Goal: Transaction & Acquisition: Purchase product/service

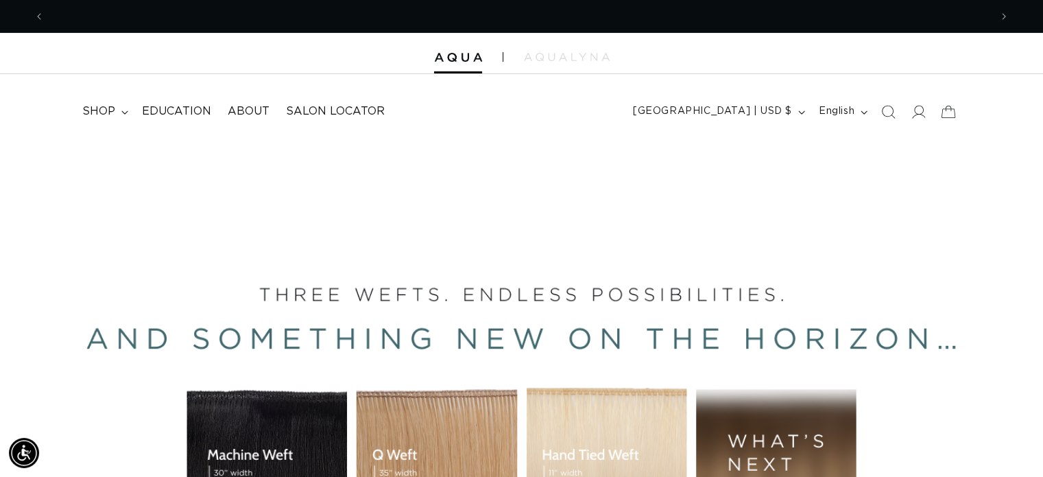
scroll to position [0, 1891]
click at [919, 113] on icon at bounding box center [918, 111] width 14 height 14
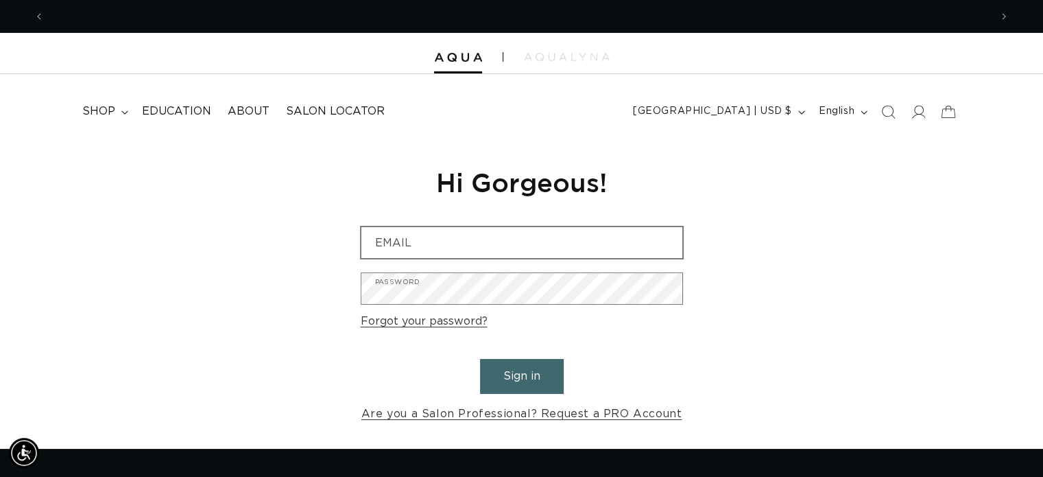
scroll to position [0, 946]
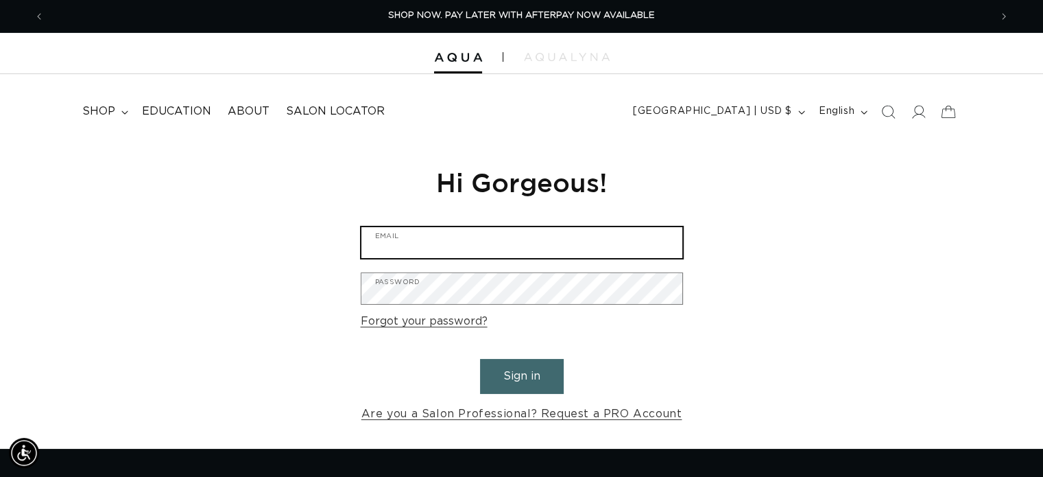
click at [491, 238] on input "Email" at bounding box center [522, 242] width 321 height 31
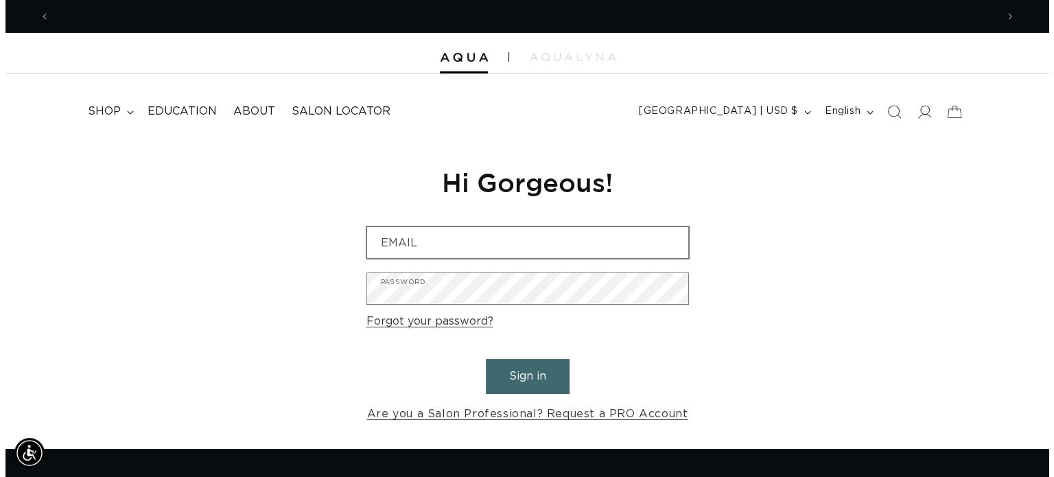
scroll to position [0, 1891]
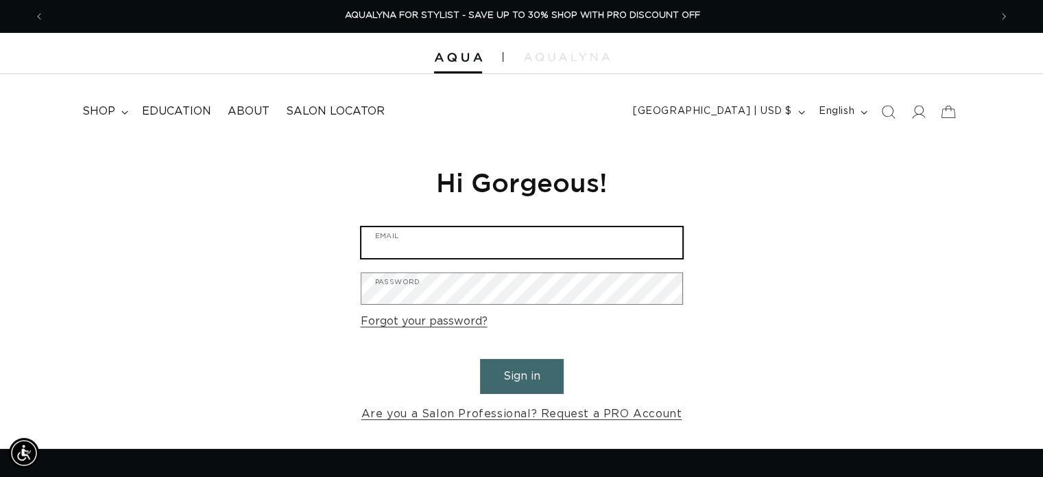
type input "salonchic97@outlook.com"
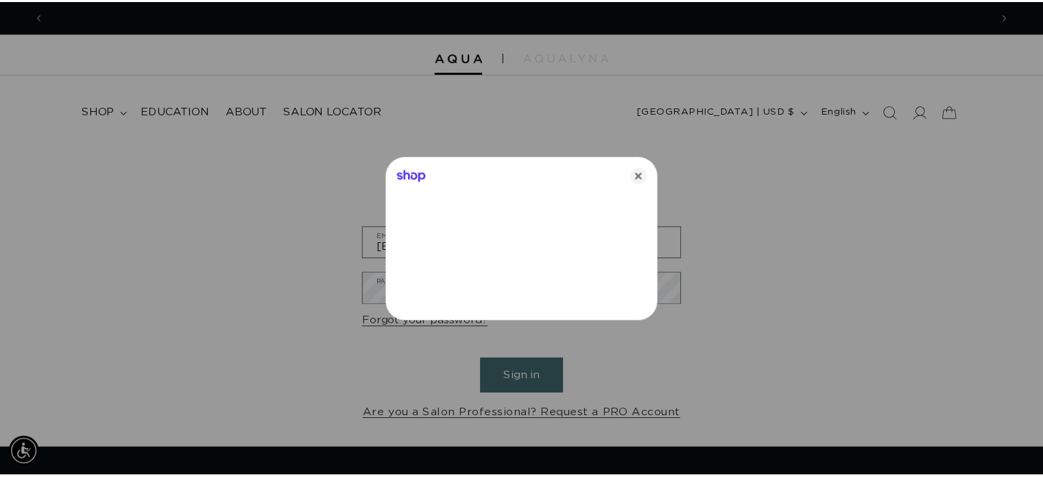
scroll to position [0, 956]
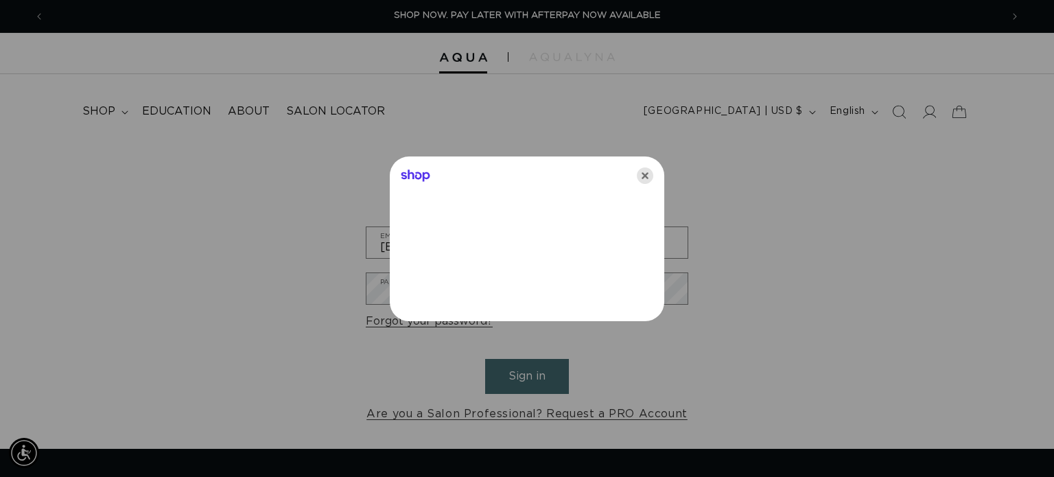
click at [639, 175] on icon "Close" at bounding box center [645, 175] width 16 height 16
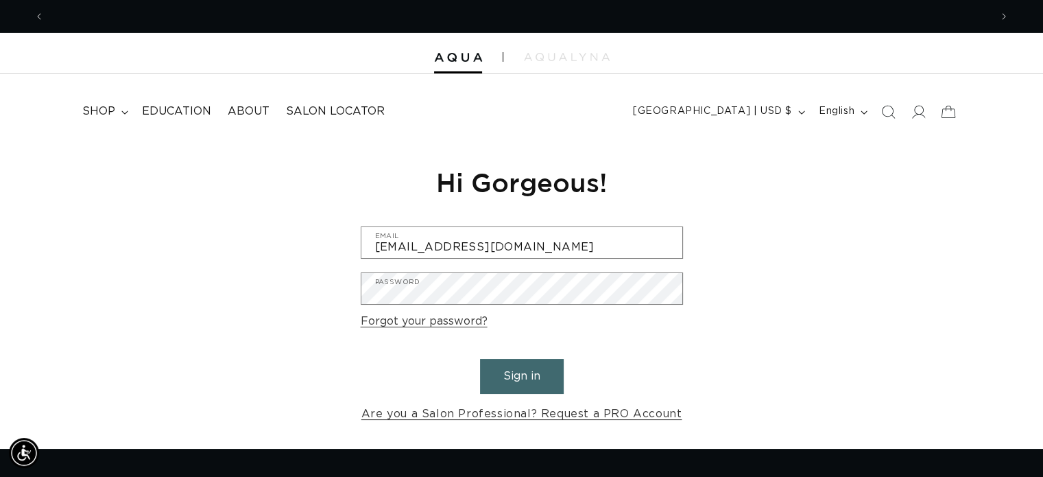
scroll to position [0, 1891]
click at [527, 375] on button "Sign in" at bounding box center [522, 376] width 84 height 35
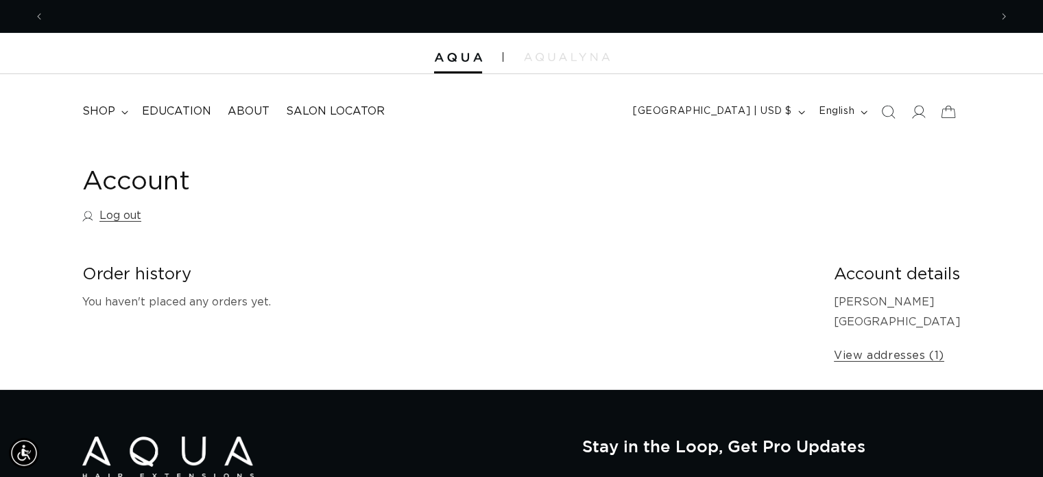
scroll to position [0, 946]
click at [93, 110] on span "shop" at bounding box center [98, 111] width 33 height 14
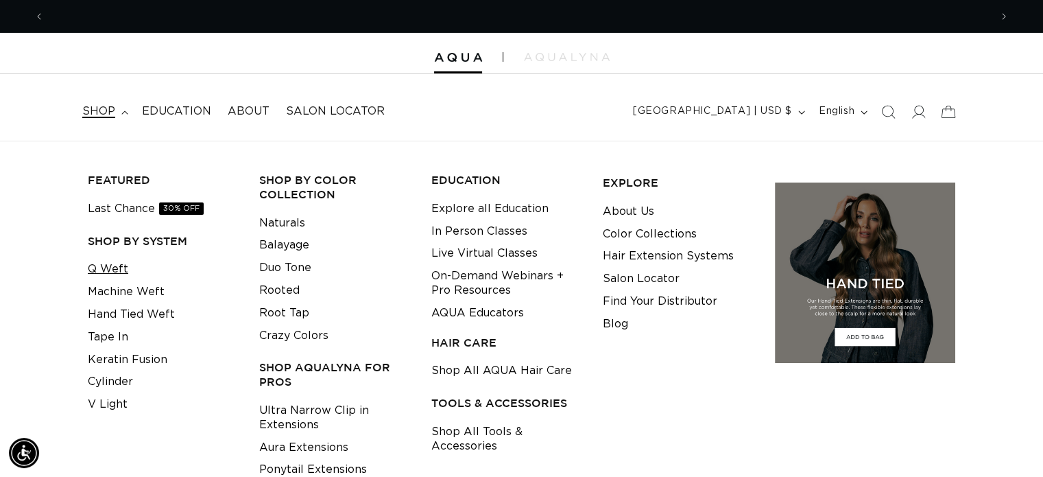
click at [119, 271] on link "Q Weft" at bounding box center [108, 269] width 40 height 23
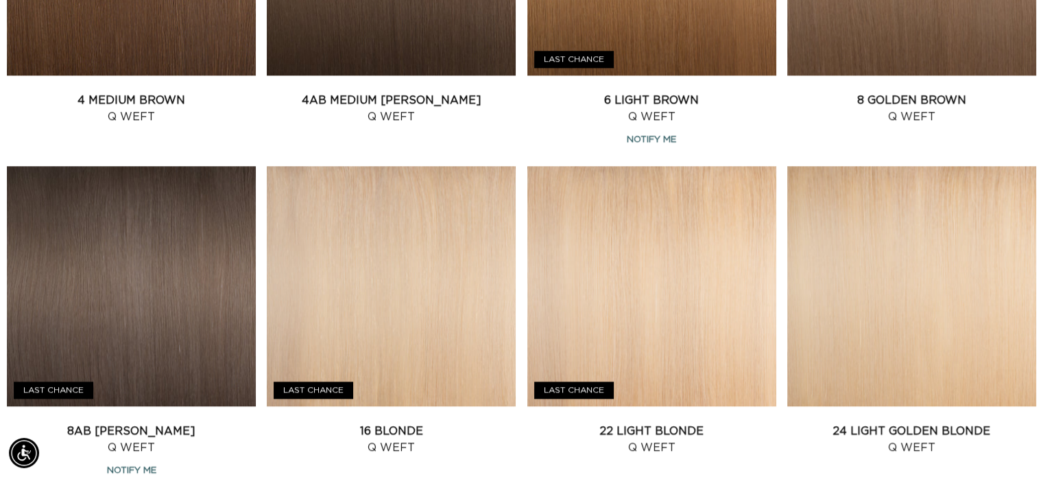
scroll to position [1056, 0]
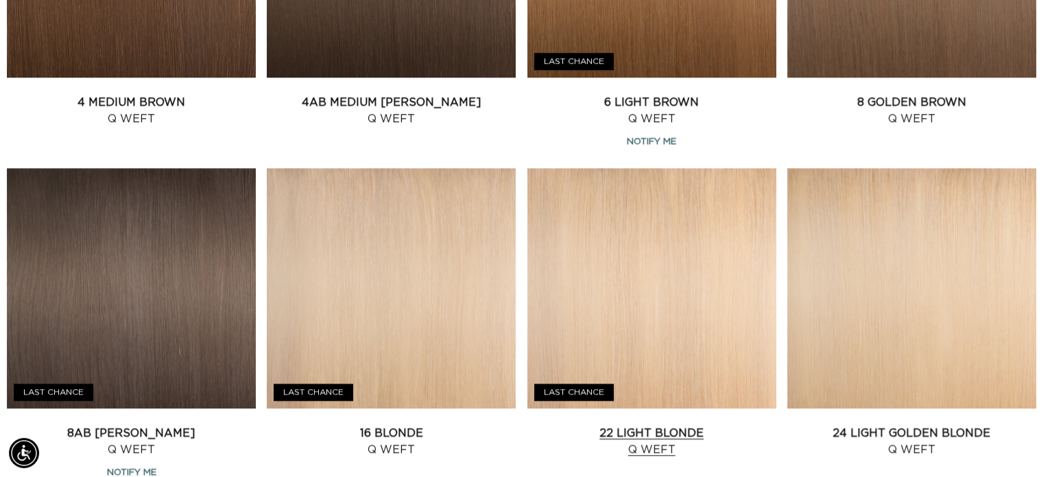
click at [696, 425] on link "22 Light Blonde Q Weft" at bounding box center [652, 441] width 249 height 33
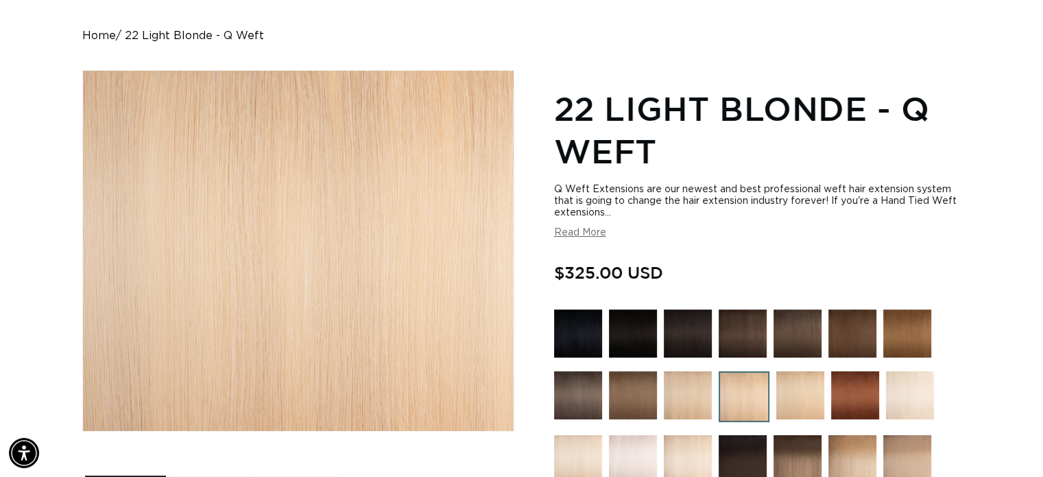
click at [582, 233] on button "Read More" at bounding box center [580, 233] width 52 height 12
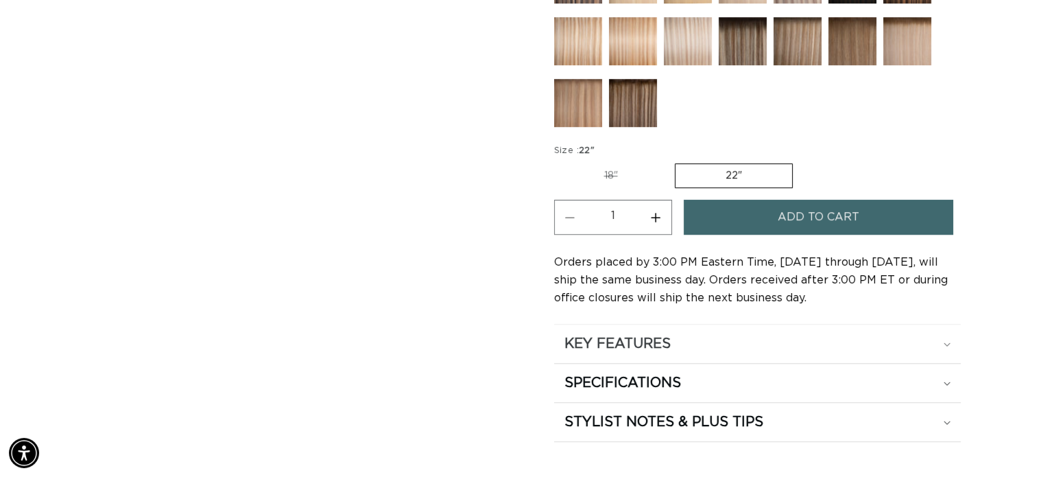
click at [943, 340] on div "KEY FEATURES" at bounding box center [758, 344] width 386 height 18
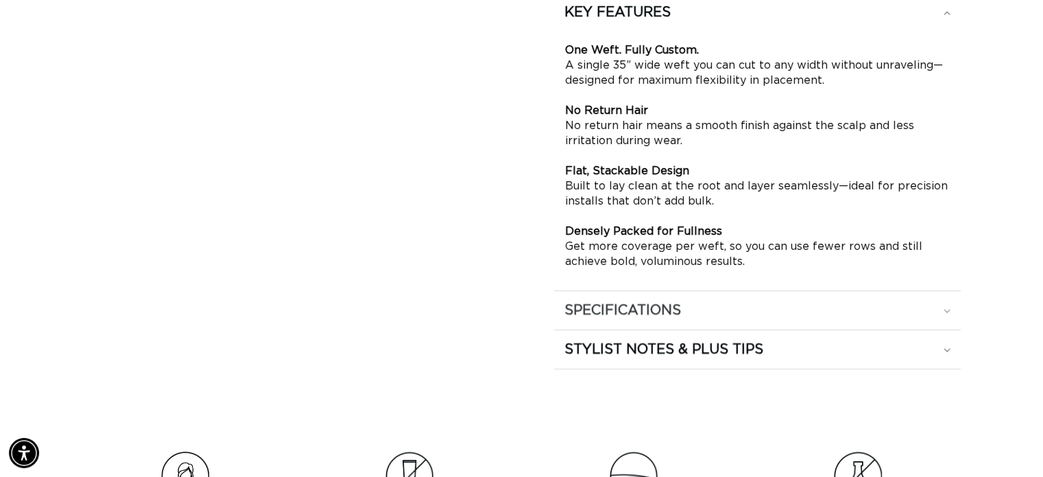
click at [949, 309] on icon at bounding box center [947, 311] width 7 height 4
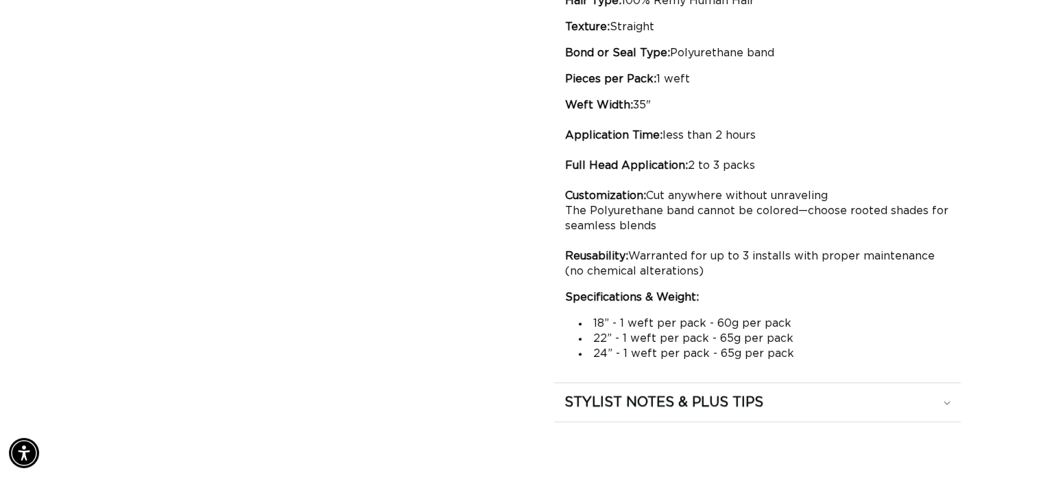
scroll to position [1384, 0]
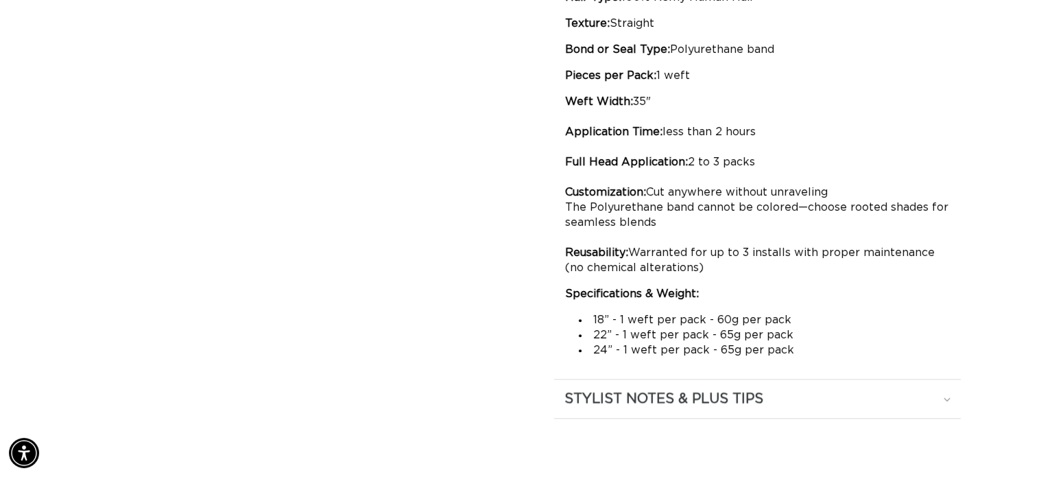
click at [945, 401] on div "STYLIST NOTES & PLUS TIPS" at bounding box center [758, 399] width 386 height 18
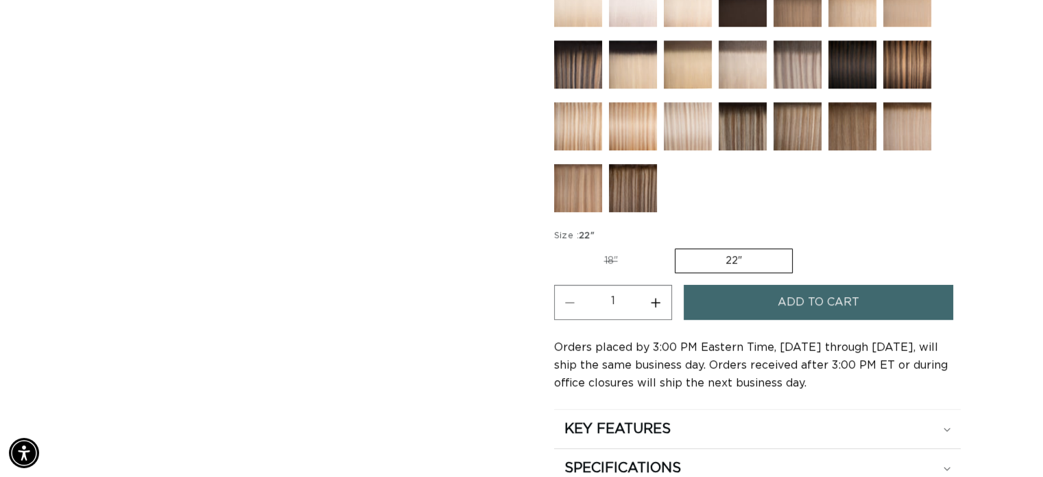
scroll to position [0, 946]
click at [642, 259] on label "18" Variant sold out or unavailable" at bounding box center [611, 260] width 114 height 23
click at [558, 246] on input "18" Variant sold out or unavailable" at bounding box center [558, 246] width 1 height 1
radio input "true"
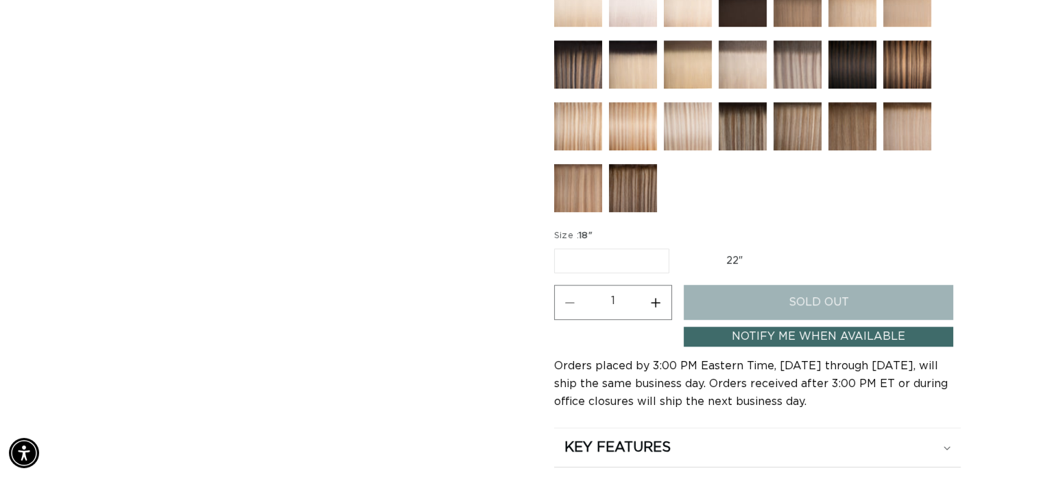
click at [742, 257] on label "22" Variant sold out or unavailable" at bounding box center [734, 260] width 117 height 23
click at [677, 246] on input "22" Variant sold out or unavailable" at bounding box center [676, 246] width 1 height 1
radio input "true"
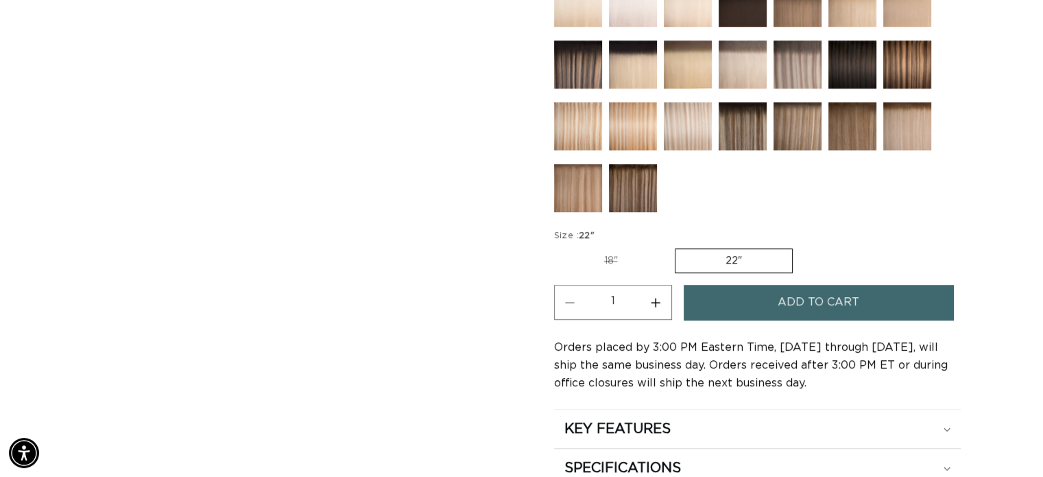
click at [661, 295] on button "Increase quantity for 22 Light Blonde - Q Weft" at bounding box center [656, 302] width 31 height 35
type input "2"
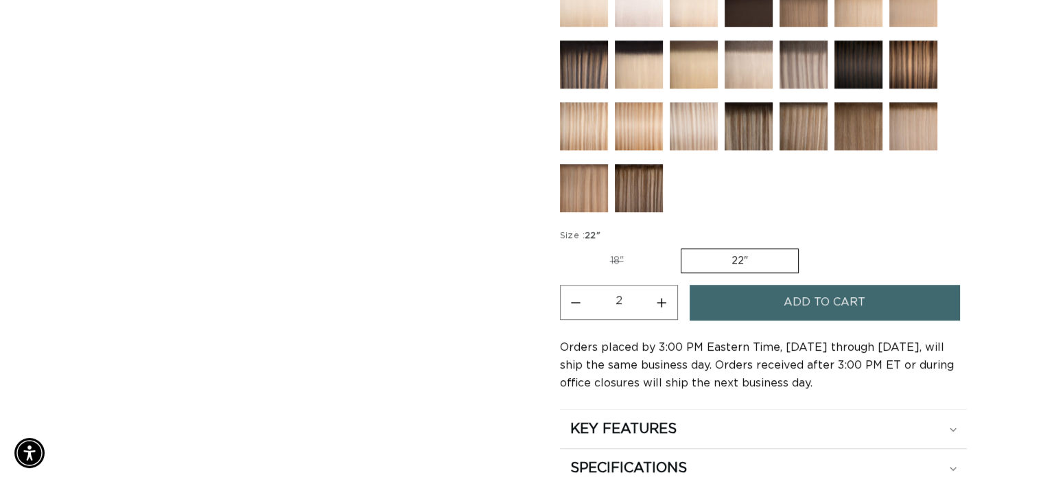
scroll to position [0, 1891]
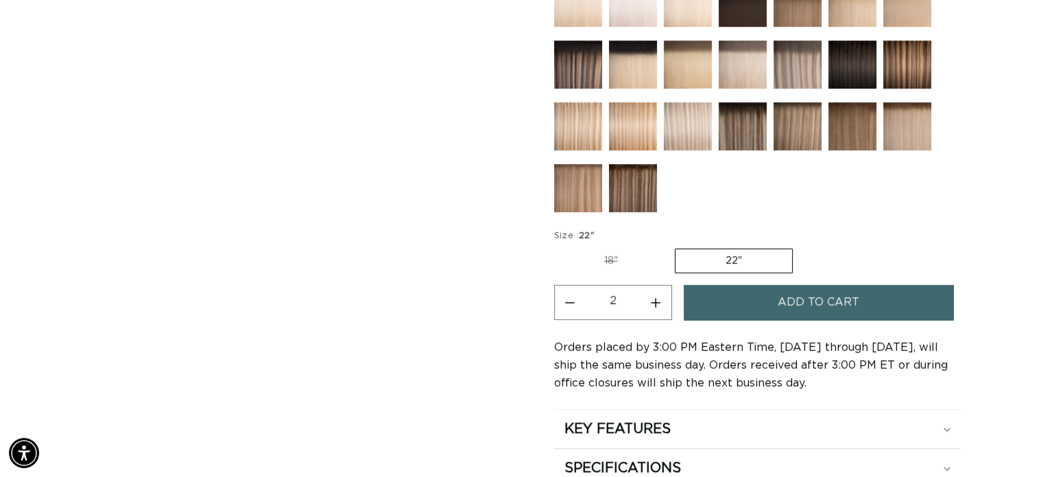
click at [792, 303] on span "Add to cart" at bounding box center [819, 302] width 82 height 35
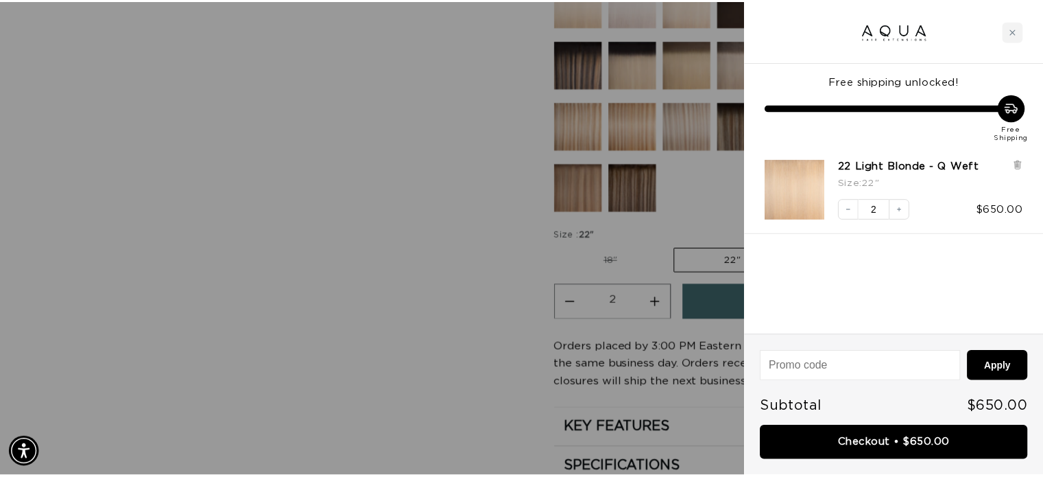
scroll to position [0, 0]
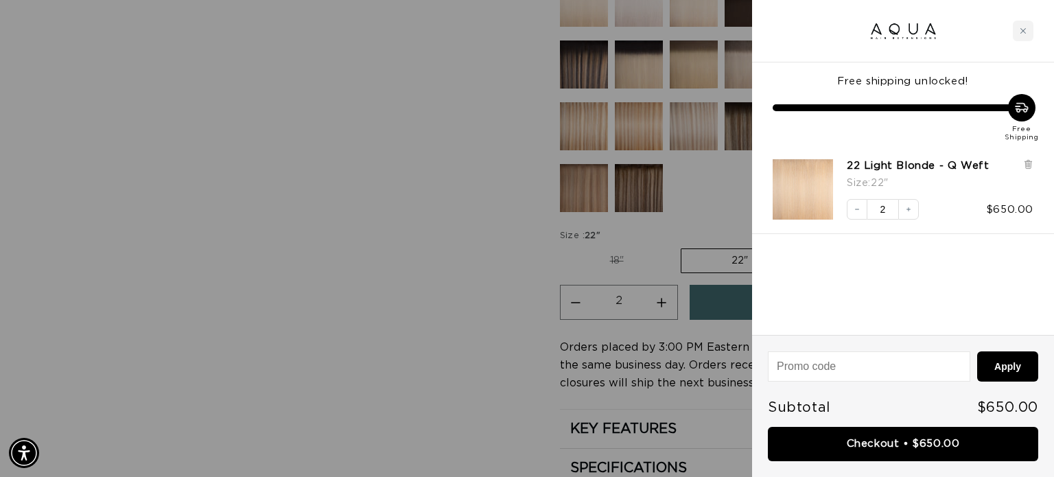
click at [397, 305] on div at bounding box center [527, 238] width 1054 height 477
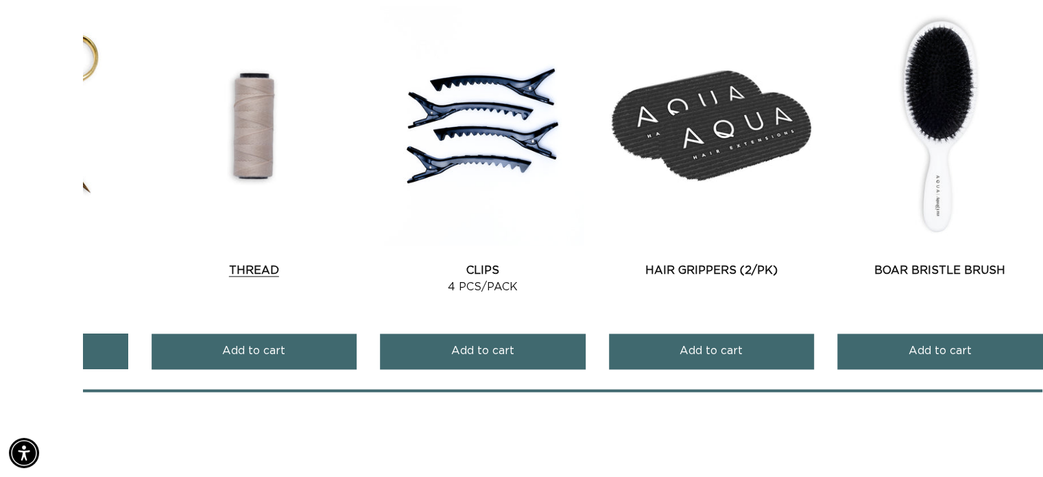
click at [270, 262] on link "Thread" at bounding box center [254, 270] width 204 height 16
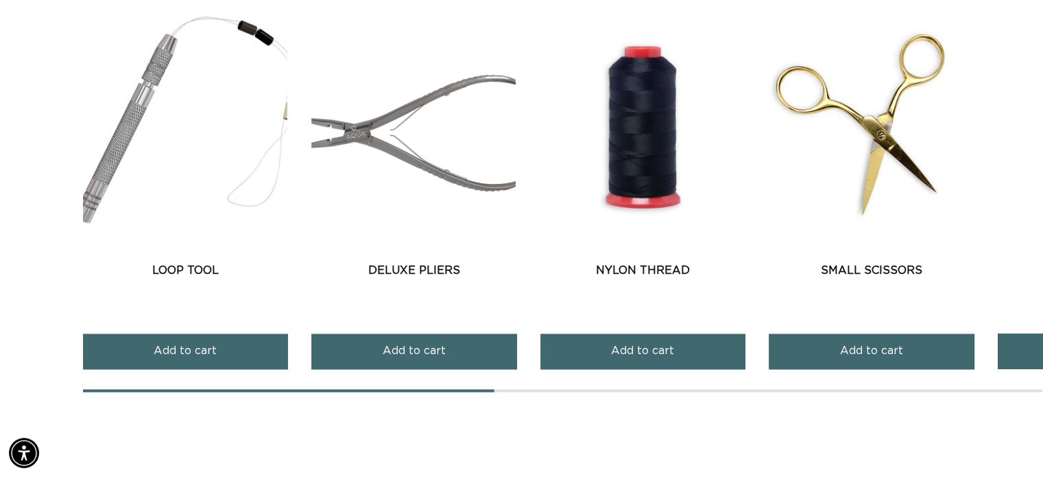
scroll to position [0, 1891]
click at [656, 272] on link "Nylon Thread" at bounding box center [643, 270] width 204 height 16
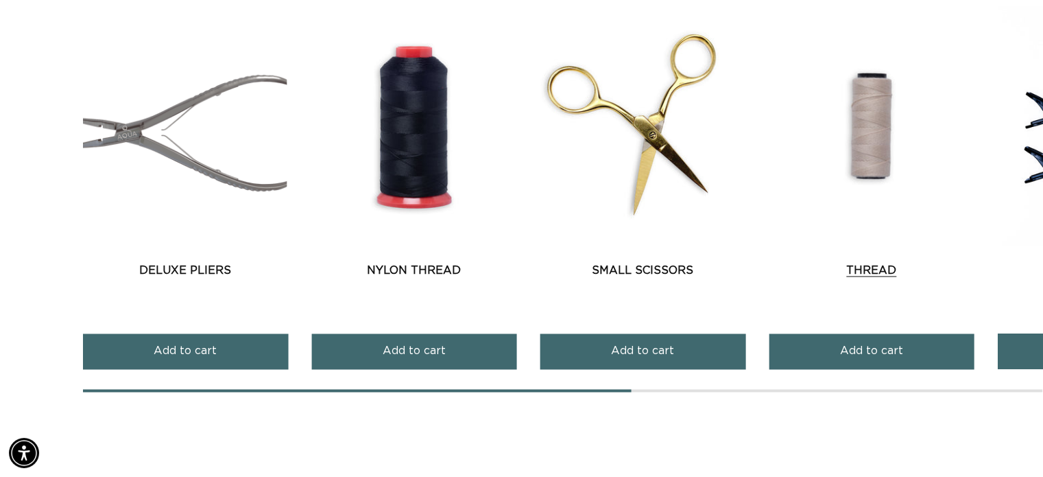
scroll to position [0, 946]
click at [868, 264] on link "Thread" at bounding box center [871, 270] width 204 height 16
click at [202, 270] on link "Deluxe Pliers" at bounding box center [185, 270] width 204 height 16
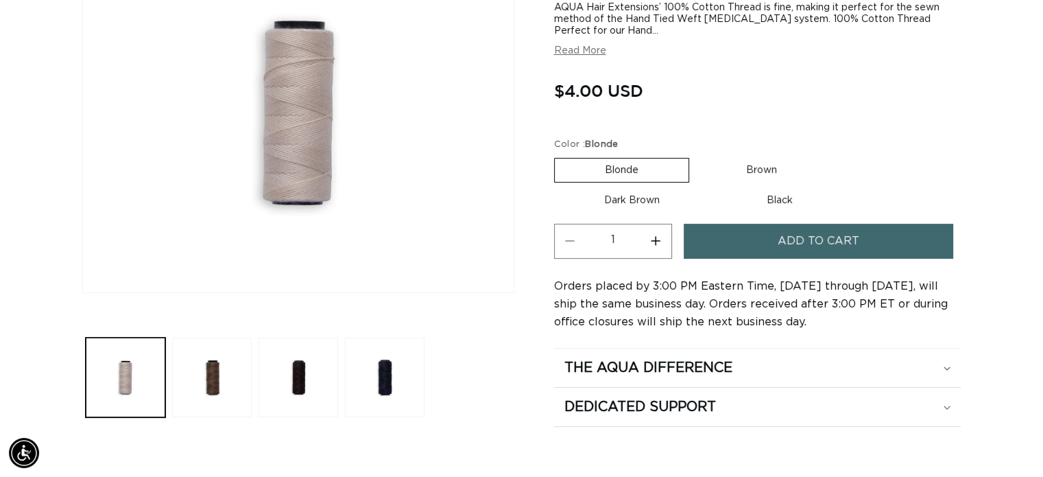
click at [708, 245] on button "Add to cart" at bounding box center [819, 241] width 270 height 35
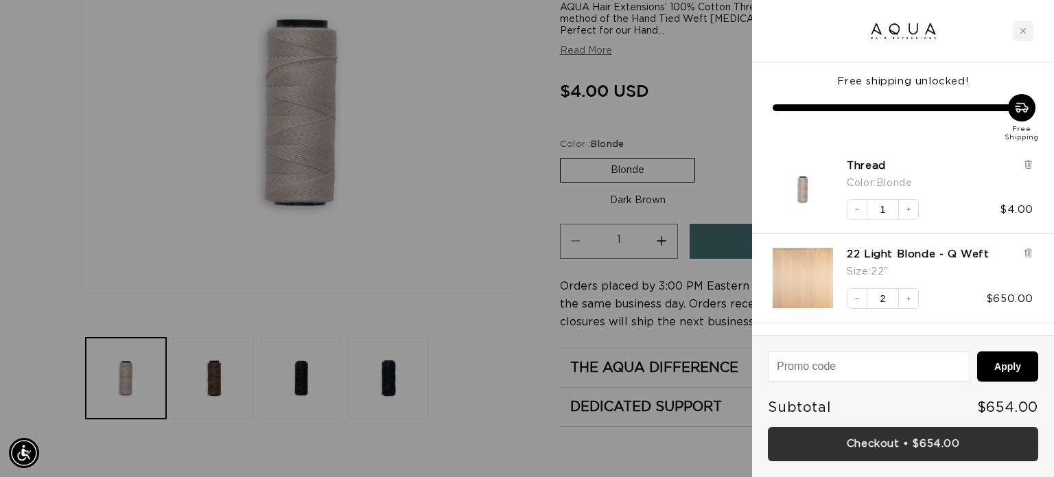
scroll to position [0, 956]
click at [849, 444] on link "Checkout • $654.00" at bounding box center [903, 444] width 270 height 35
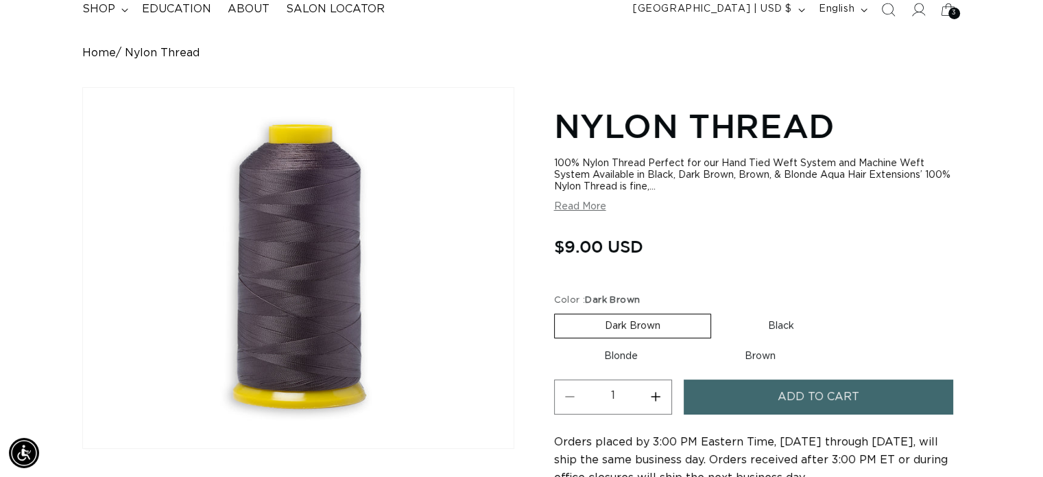
scroll to position [104, 0]
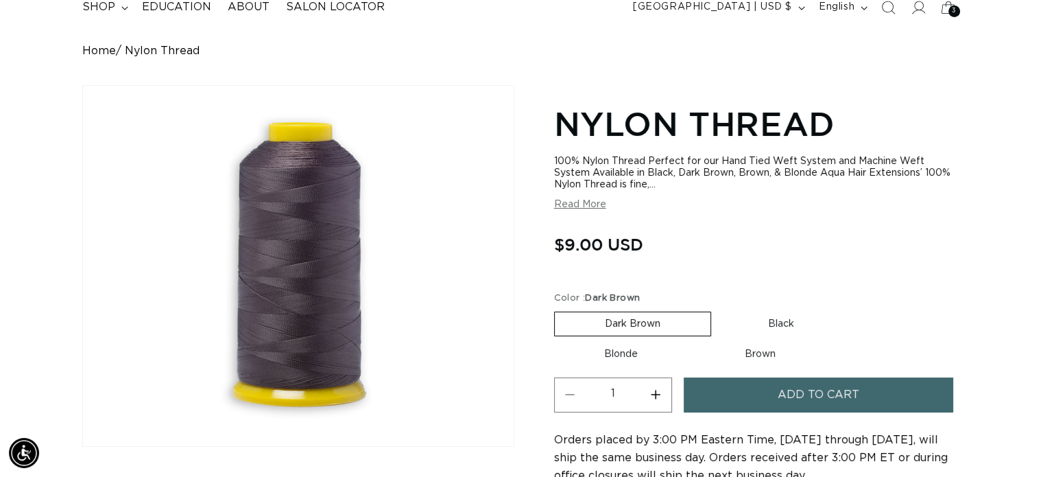
click at [620, 354] on label "Blonde Variant sold out or unavailable" at bounding box center [621, 353] width 134 height 23
click at [851, 309] on input "Blonde Variant sold out or unavailable" at bounding box center [851, 309] width 1 height 1
radio input "true"
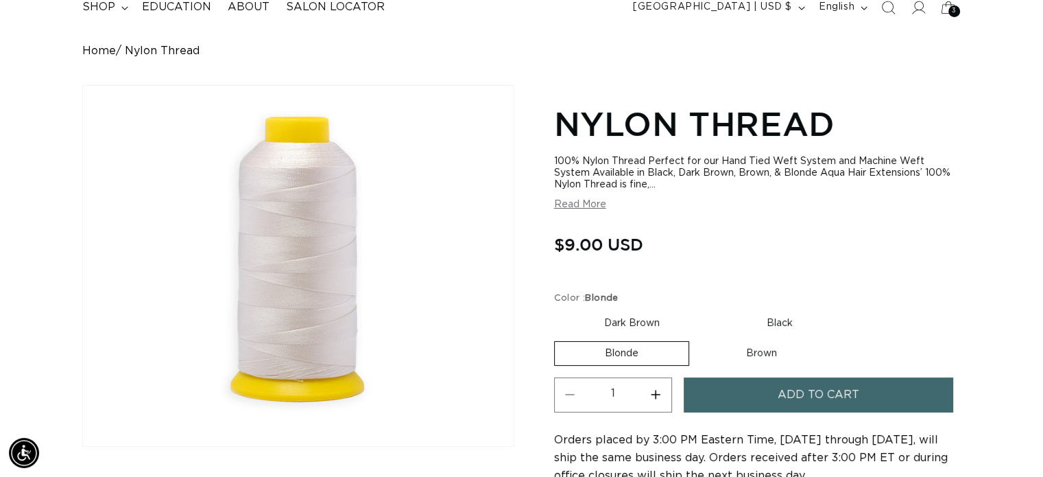
scroll to position [0, 1891]
click at [772, 364] on fieldset "Color : Blonde Dark Brown Variant sold out or unavailable Black Variant sold ou…" at bounding box center [757, 329] width 407 height 75
click at [771, 362] on label "Brown Variant sold out or unavailable" at bounding box center [761, 353] width 131 height 23
click at [697, 339] on input "Brown Variant sold out or unavailable" at bounding box center [696, 338] width 1 height 1
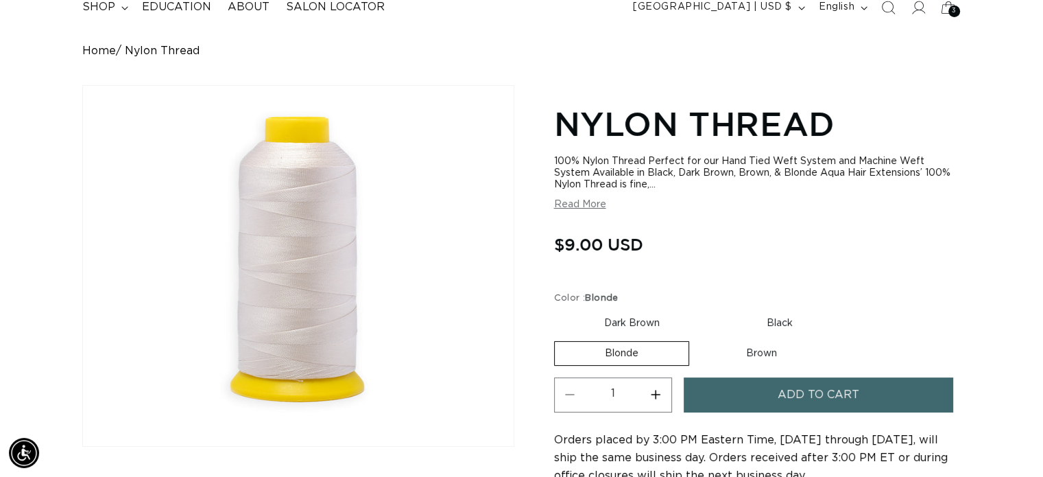
radio input "true"
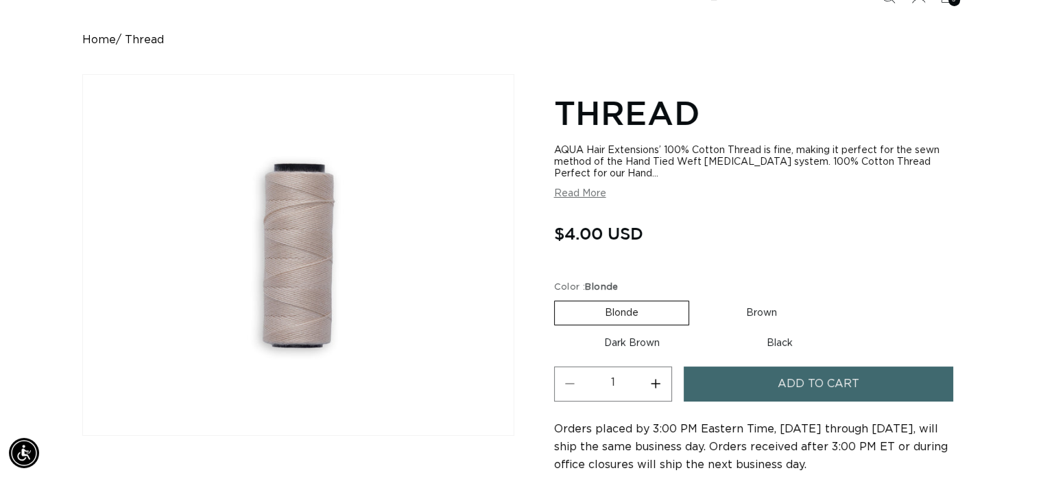
scroll to position [0, 946]
click at [760, 310] on label "Brown Variant sold out or unavailable" at bounding box center [761, 312] width 131 height 23
click at [697, 298] on input "Brown Variant sold out or unavailable" at bounding box center [696, 298] width 1 height 1
radio input "true"
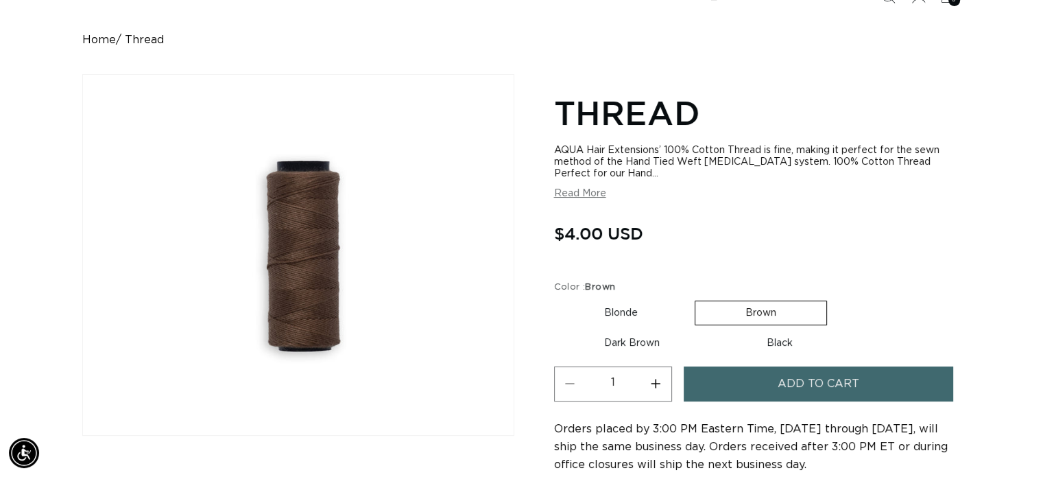
scroll to position [0, 1891]
click at [634, 343] on label "Dark Brown Variant sold out or unavailable" at bounding box center [632, 342] width 156 height 23
click at [834, 298] on input "Dark Brown Variant sold out or unavailable" at bounding box center [834, 298] width 1 height 1
radio input "true"
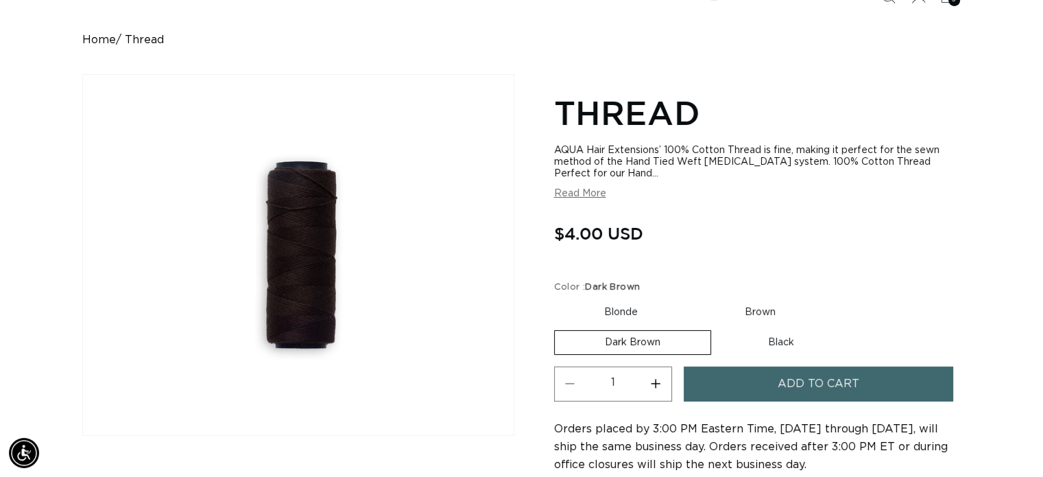
click at [610, 313] on label "Blonde Variant sold out or unavailable" at bounding box center [621, 311] width 134 height 23
click at [558, 298] on input "Blonde Variant sold out or unavailable" at bounding box center [558, 298] width 1 height 1
radio input "true"
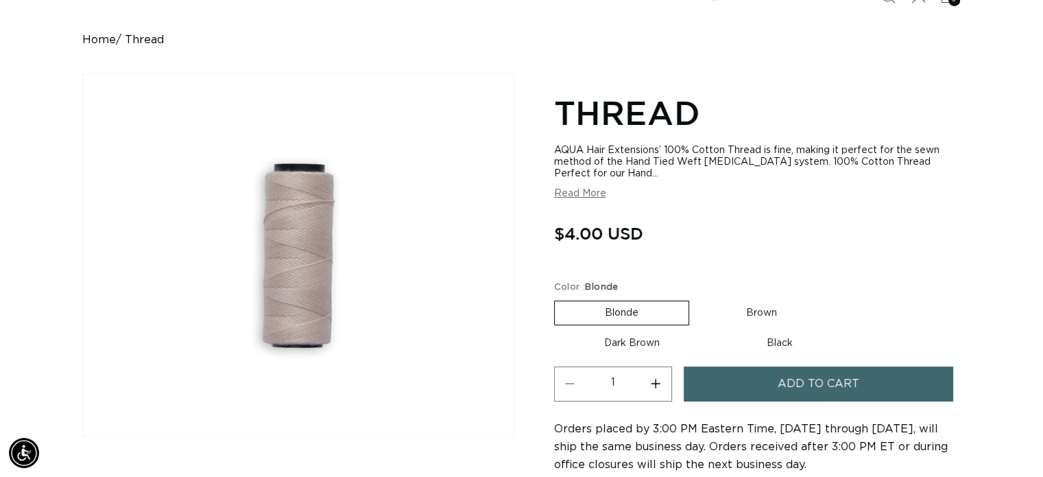
scroll to position [0, 946]
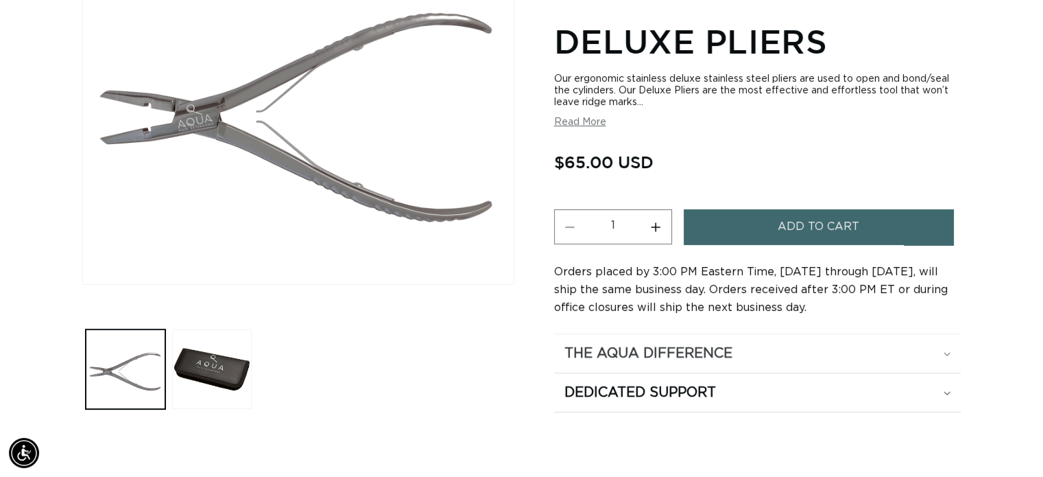
click at [949, 348] on div "The Aqua Difference" at bounding box center [758, 353] width 386 height 18
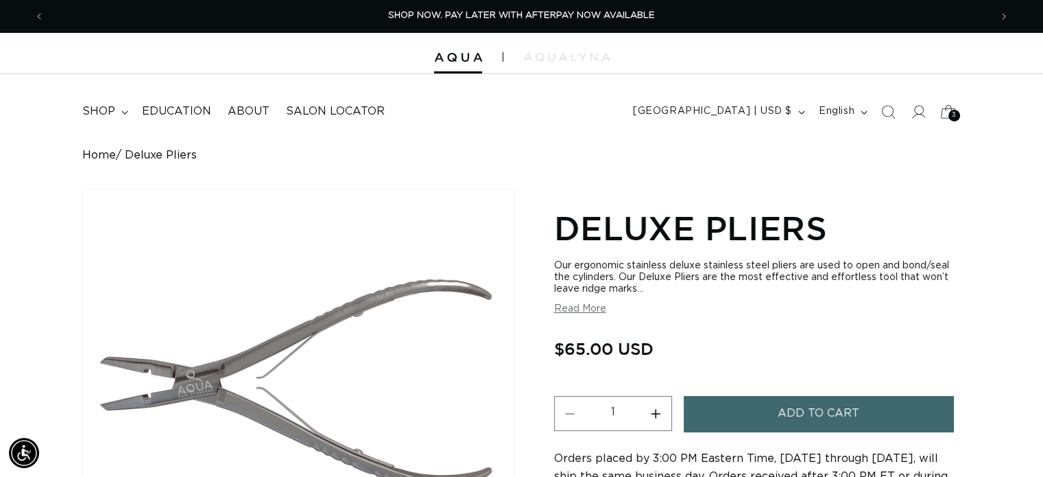
click at [954, 115] on span "3" at bounding box center [954, 116] width 5 height 12
